Goal: Task Accomplishment & Management: Manage account settings

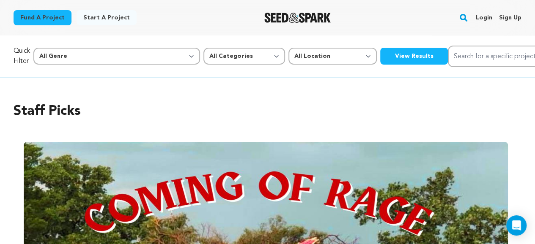
click at [483, 19] on link "Login" at bounding box center [483, 18] width 16 height 14
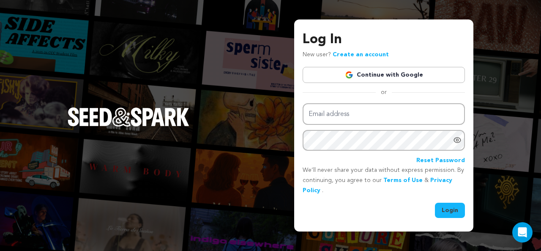
click at [399, 76] on link "Continue with Google" at bounding box center [384, 75] width 162 height 16
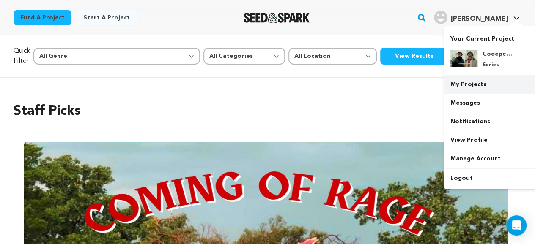
click at [485, 79] on link "My Projects" at bounding box center [490, 84] width 95 height 19
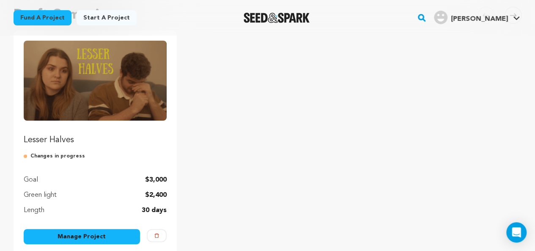
scroll to position [93, 0]
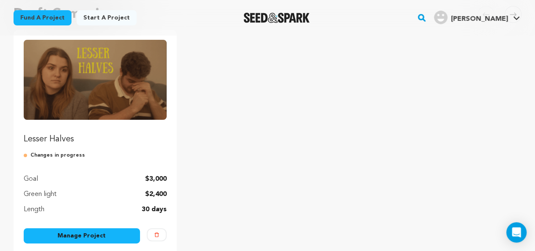
click at [111, 233] on link "Manage Project" at bounding box center [82, 235] width 116 height 15
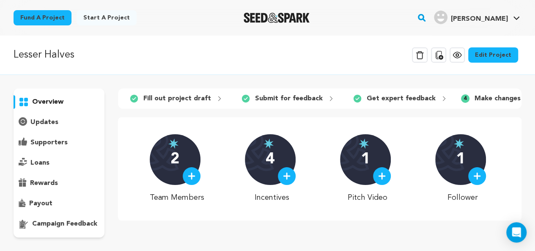
click at [462, 54] on icon at bounding box center [457, 55] width 10 height 10
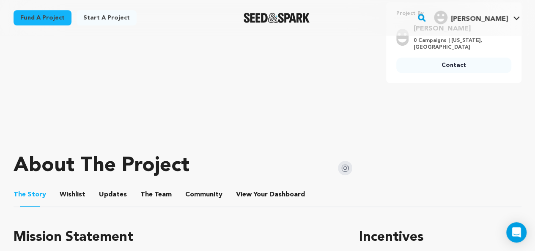
scroll to position [253, 0]
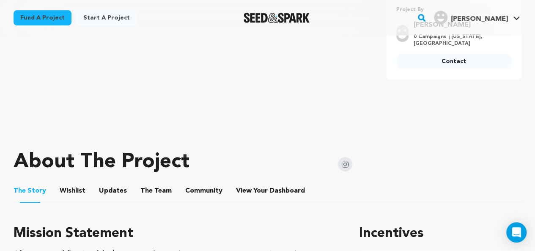
click at [78, 189] on button "Wishlist" at bounding box center [73, 192] width 20 height 20
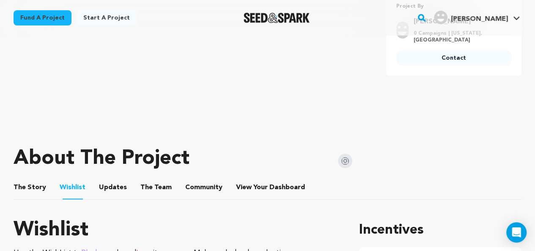
scroll to position [255, 0]
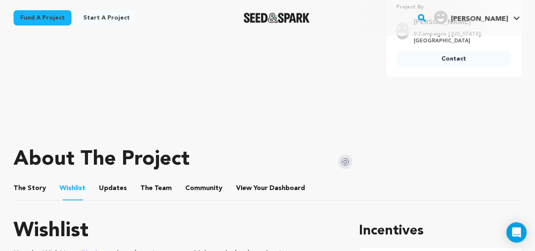
click at [113, 185] on button "Updates" at bounding box center [113, 190] width 20 height 20
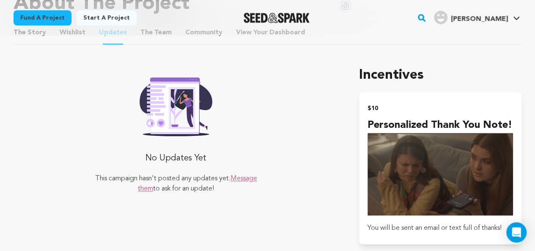
scroll to position [288, 0]
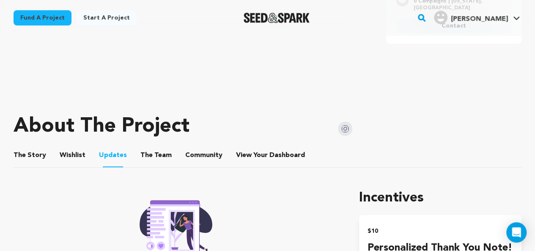
click at [152, 151] on button "The Team" at bounding box center [156, 157] width 20 height 20
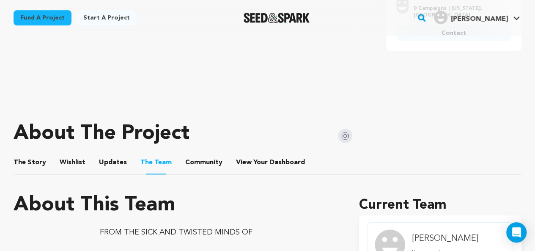
scroll to position [282, 0]
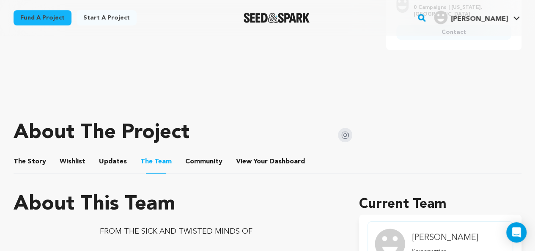
click at [48, 166] on ul "The Story The Story Wishlist Wishlist Updates Updates The Team The Team Communi…" at bounding box center [268, 162] width 508 height 24
click at [39, 168] on li "The Story The Story" at bounding box center [30, 162] width 33 height 24
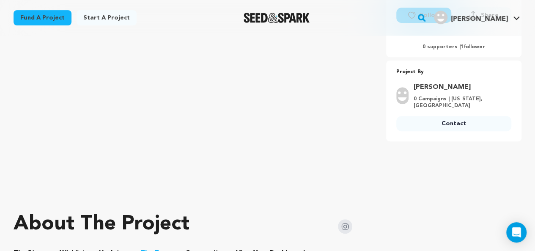
scroll to position [263, 0]
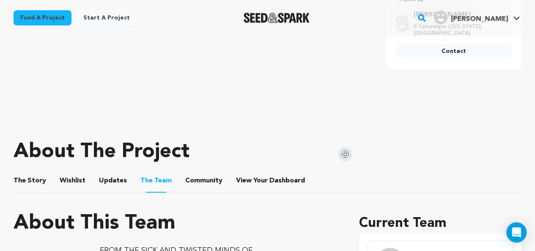
click at [28, 175] on button "The Story" at bounding box center [30, 182] width 20 height 20
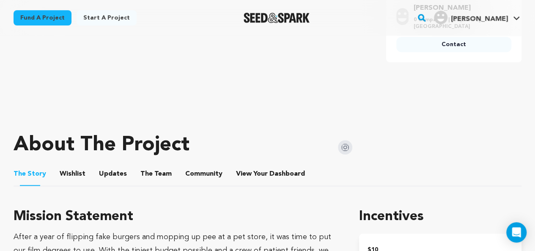
scroll to position [274, 0]
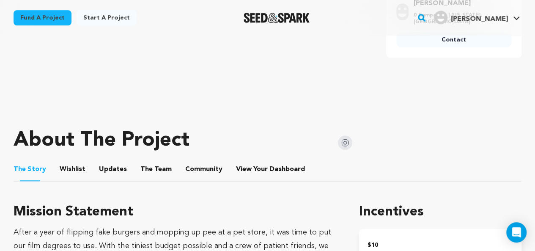
click at [73, 167] on button "Wishlist" at bounding box center [73, 171] width 20 height 20
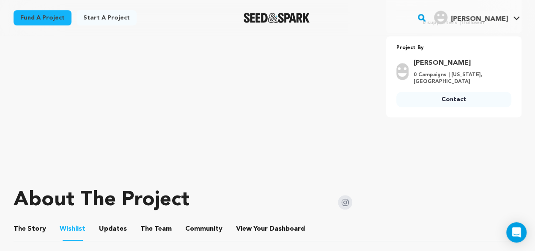
scroll to position [256, 0]
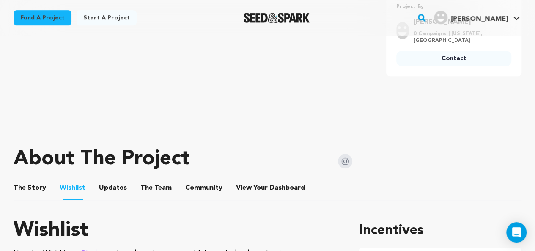
click at [134, 191] on ul "The Story The Story Wishlist Wishlist Updates Updates The Team The Team Communi…" at bounding box center [268, 188] width 508 height 24
click at [116, 191] on button "Updates" at bounding box center [113, 189] width 20 height 20
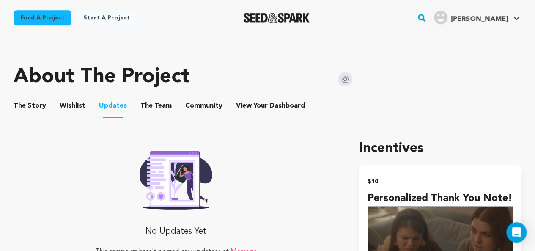
scroll to position [333, 0]
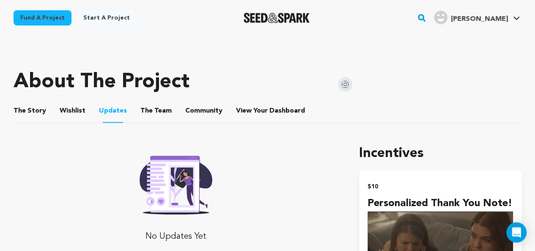
click at [156, 119] on button "The Team" at bounding box center [156, 112] width 20 height 20
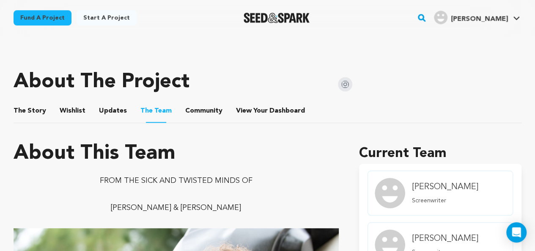
click at [200, 115] on button "Community" at bounding box center [204, 112] width 20 height 20
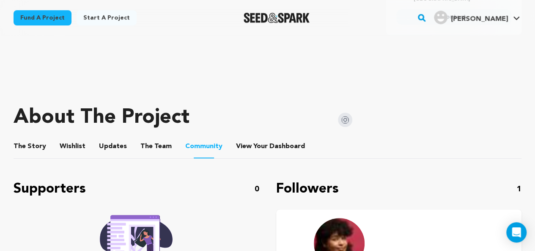
scroll to position [276, 0]
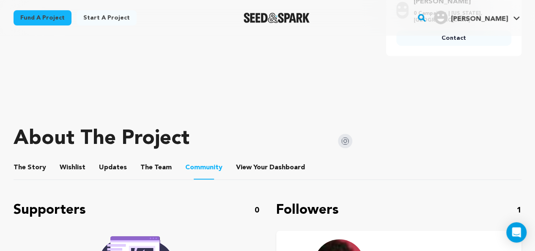
click at [23, 169] on button "The Story" at bounding box center [30, 169] width 20 height 20
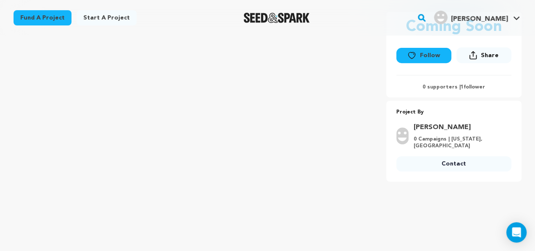
scroll to position [282, 0]
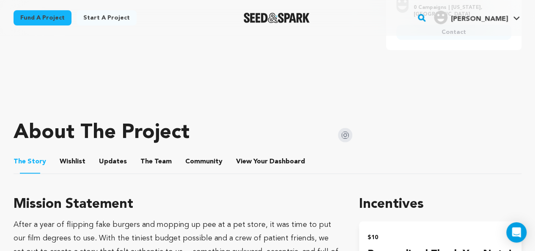
click at [103, 156] on button "Updates" at bounding box center [113, 163] width 20 height 20
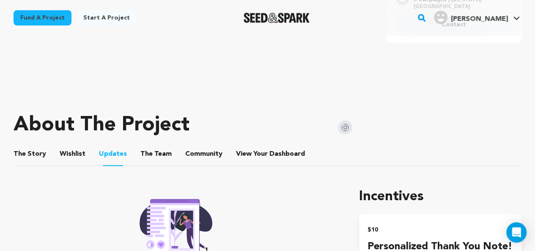
scroll to position [287, 0]
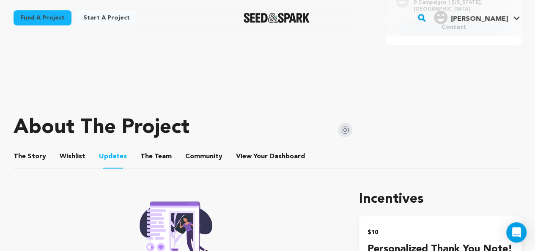
click at [148, 156] on button "The Team" at bounding box center [156, 158] width 20 height 20
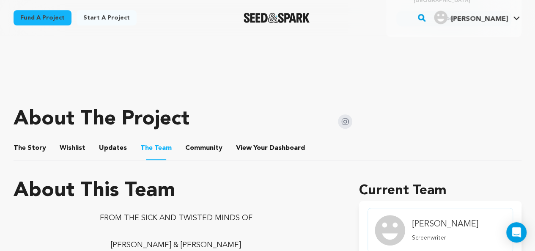
click at [194, 156] on button "Community" at bounding box center [204, 149] width 20 height 20
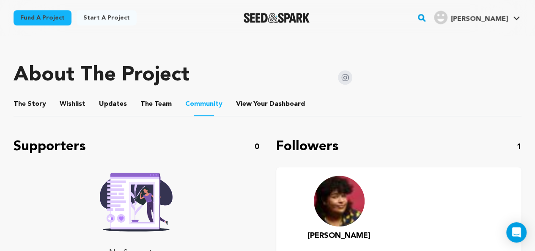
scroll to position [326, 0]
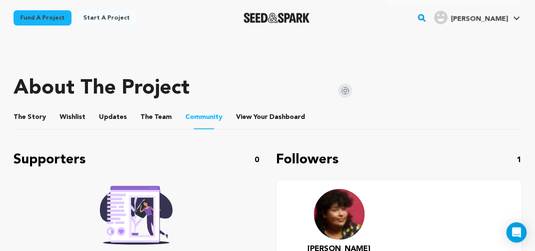
click at [241, 115] on button "View Your Dashboard" at bounding box center [246, 119] width 20 height 20
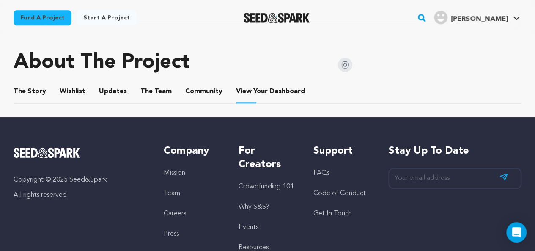
scroll to position [352, 0]
